Goal: Transaction & Acquisition: Purchase product/service

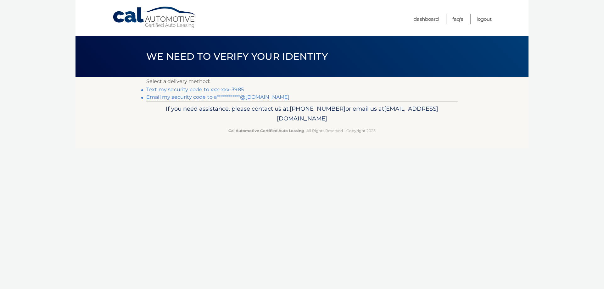
click at [191, 88] on link "Text my security code to xxx-xxx-3985" at bounding box center [194, 89] width 97 height 6
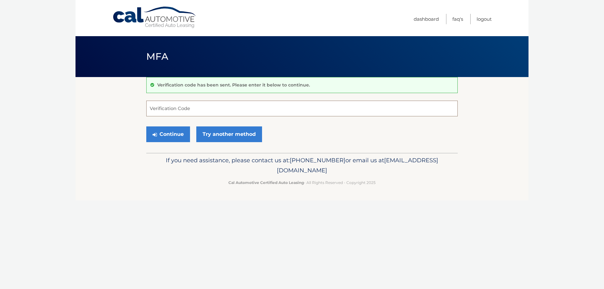
click at [176, 107] on input "Verification Code" at bounding box center [301, 109] width 311 height 16
type input "524564"
click at [172, 135] on button "Continue" at bounding box center [168, 134] width 44 height 16
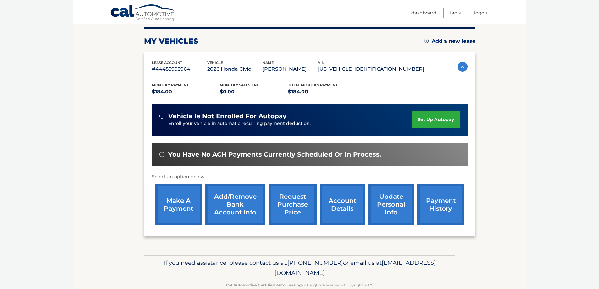
scroll to position [92, 0]
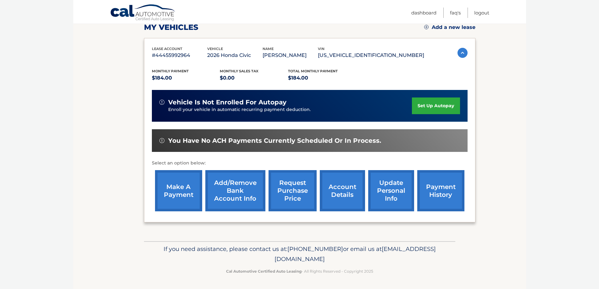
click at [186, 192] on link "make a payment" at bounding box center [178, 190] width 47 height 41
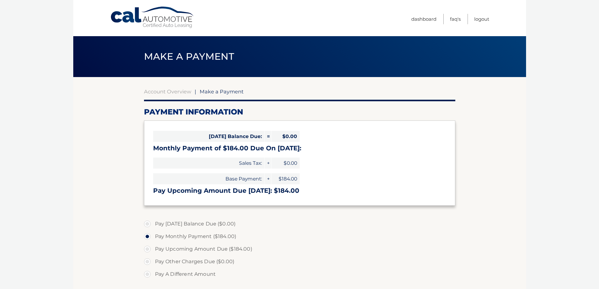
select select "MWYxZjQwOGYtMzQ4Yy00YTFiLWE4ZDEtMjc2ZjE5MWY1Yzlm"
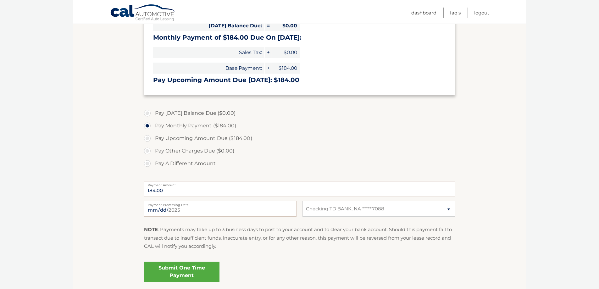
scroll to position [126, 0]
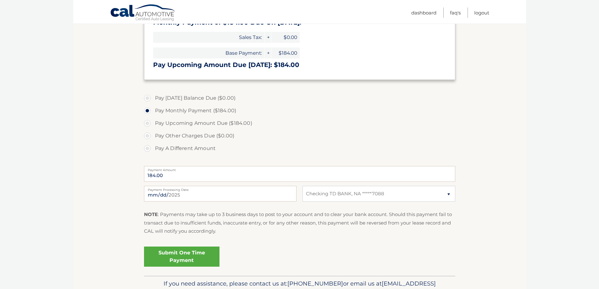
click at [145, 124] on label "Pay Upcoming Amount Due ($184.00)" at bounding box center [299, 123] width 311 height 13
click at [146, 124] on input "Pay Upcoming Amount Due ($184.00)" at bounding box center [149, 122] width 6 height 10
radio input "true"
click at [191, 194] on input "2025-09-13" at bounding box center [220, 194] width 152 height 16
type input "2025-10-01"
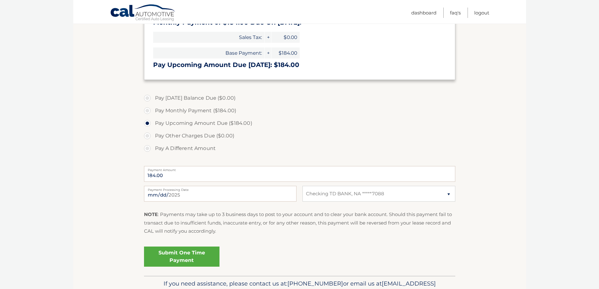
click at [184, 258] on link "Submit One Time Payment" at bounding box center [181, 256] width 75 height 20
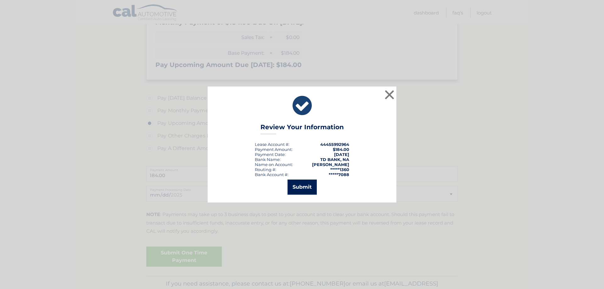
click at [303, 187] on button "Submit" at bounding box center [301, 186] width 29 height 15
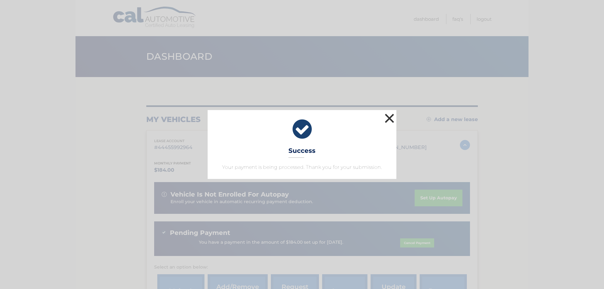
click at [389, 116] on button "×" at bounding box center [389, 118] width 13 height 13
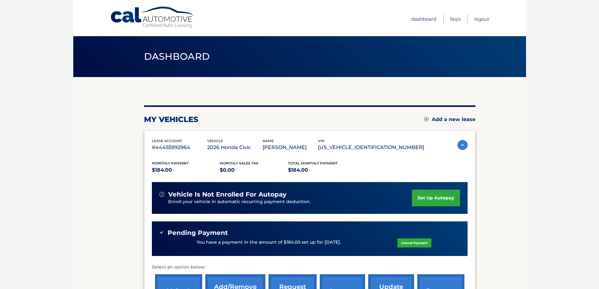
click at [422, 21] on link "Dashboard" at bounding box center [423, 19] width 25 height 10
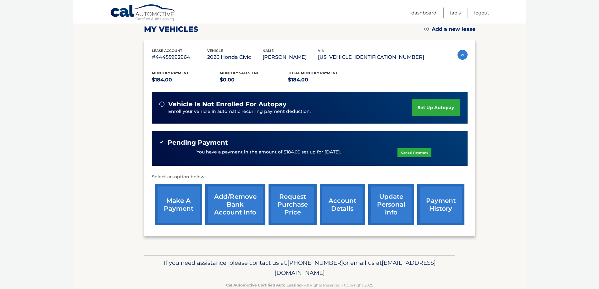
scroll to position [104, 0]
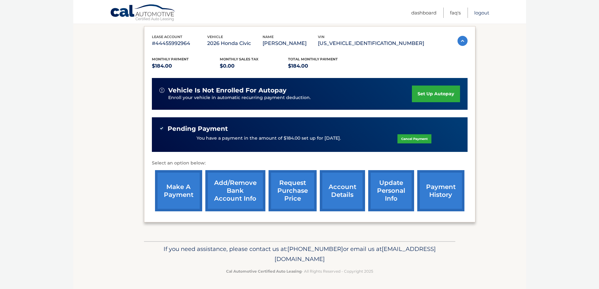
click at [482, 13] on link "Logout" at bounding box center [481, 13] width 15 height 10
